Goal: Navigation & Orientation: Find specific page/section

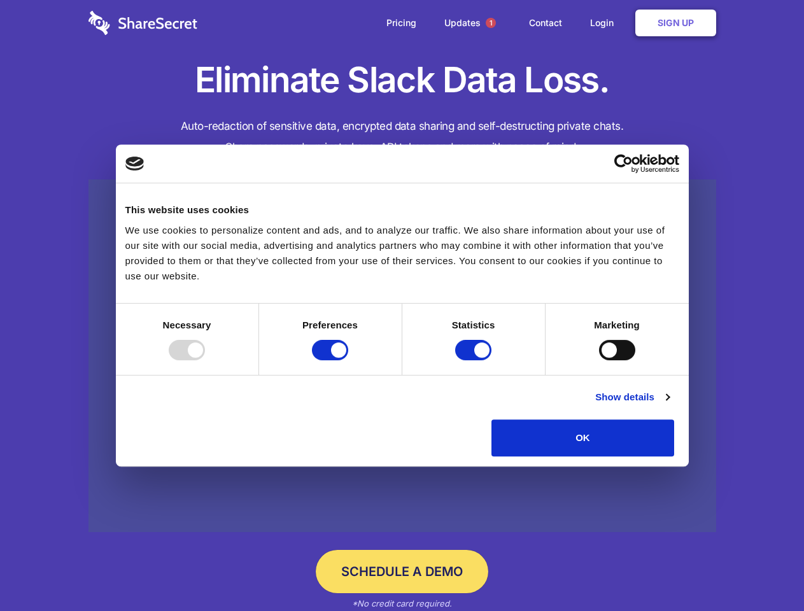
click at [205, 360] on div at bounding box center [187, 350] width 36 height 20
click at [348, 360] on input "Preferences" at bounding box center [330, 350] width 36 height 20
checkbox input "false"
click at [475, 360] on input "Statistics" at bounding box center [473, 350] width 36 height 20
checkbox input "false"
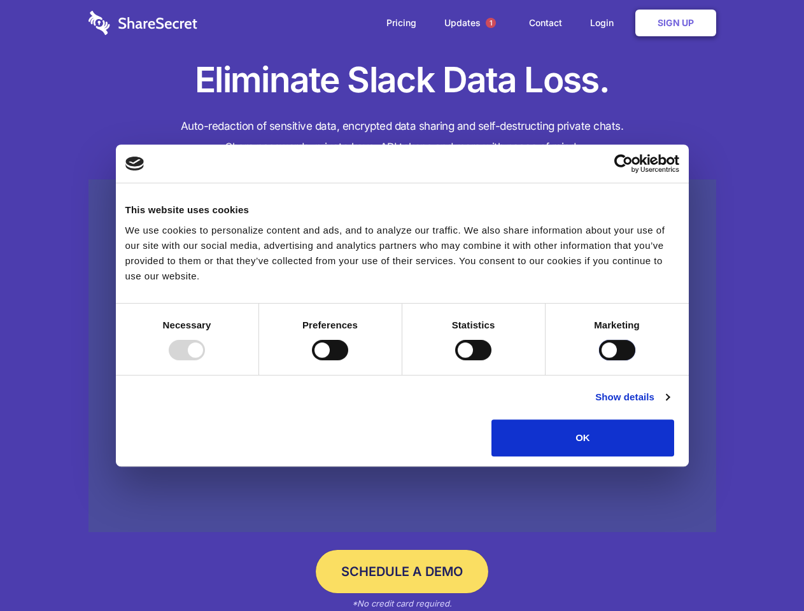
click at [599, 360] on input "Marketing" at bounding box center [617, 350] width 36 height 20
checkbox input "true"
click at [669, 405] on link "Show details" at bounding box center [632, 397] width 74 height 15
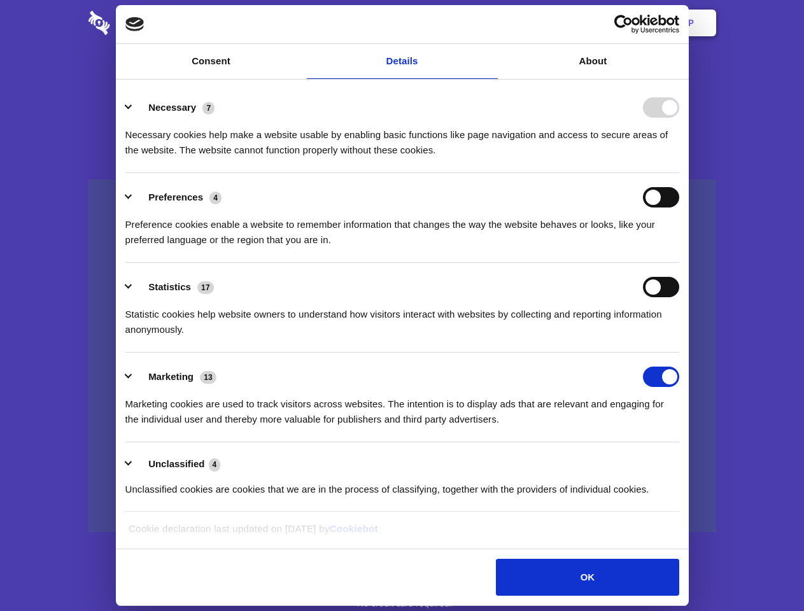
click at [679, 173] on li "Necessary 7 Necessary cookies help make a website usable by enabling basic func…" at bounding box center [402, 128] width 554 height 90
click at [490, 23] on span "1" at bounding box center [491, 23] width 10 height 10
